Goal: Task Accomplishment & Management: Use online tool/utility

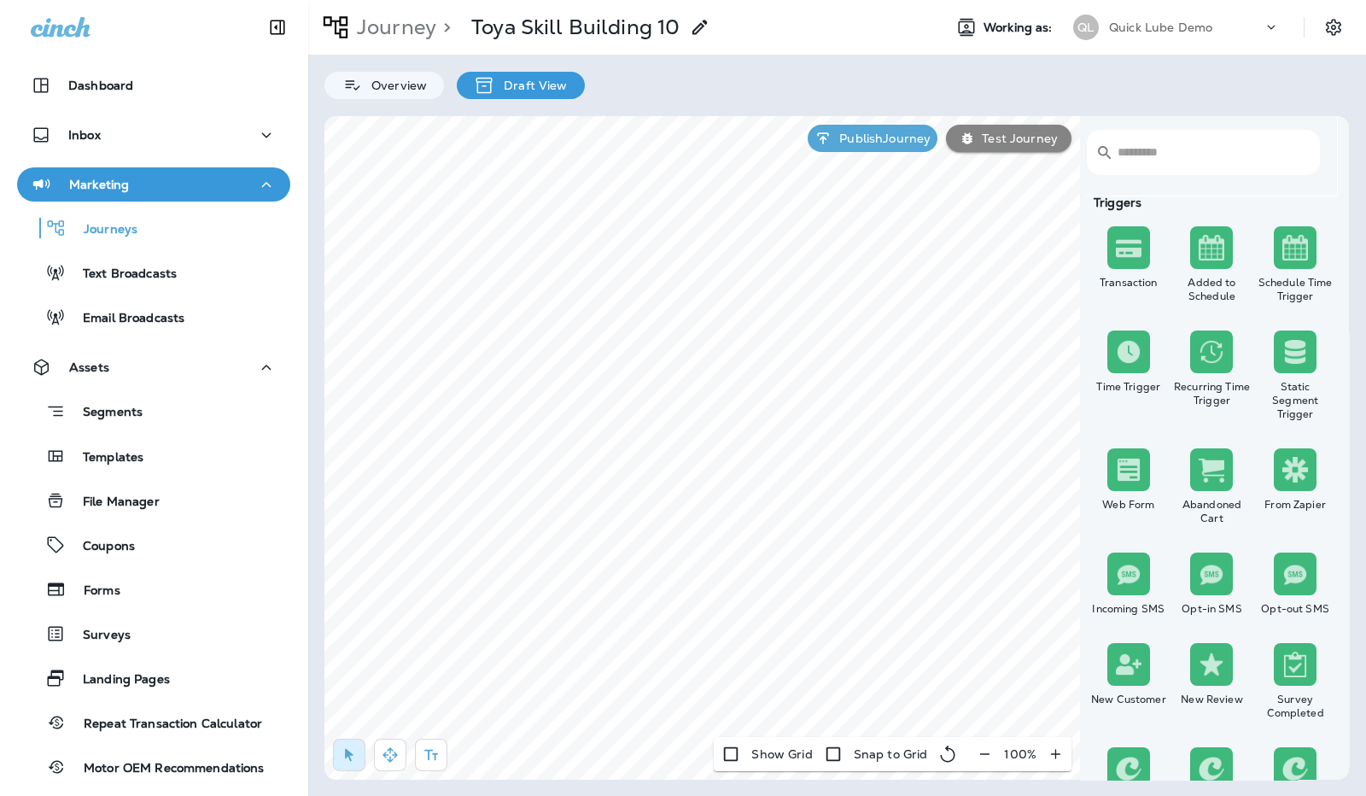
scroll to position [2, 0]
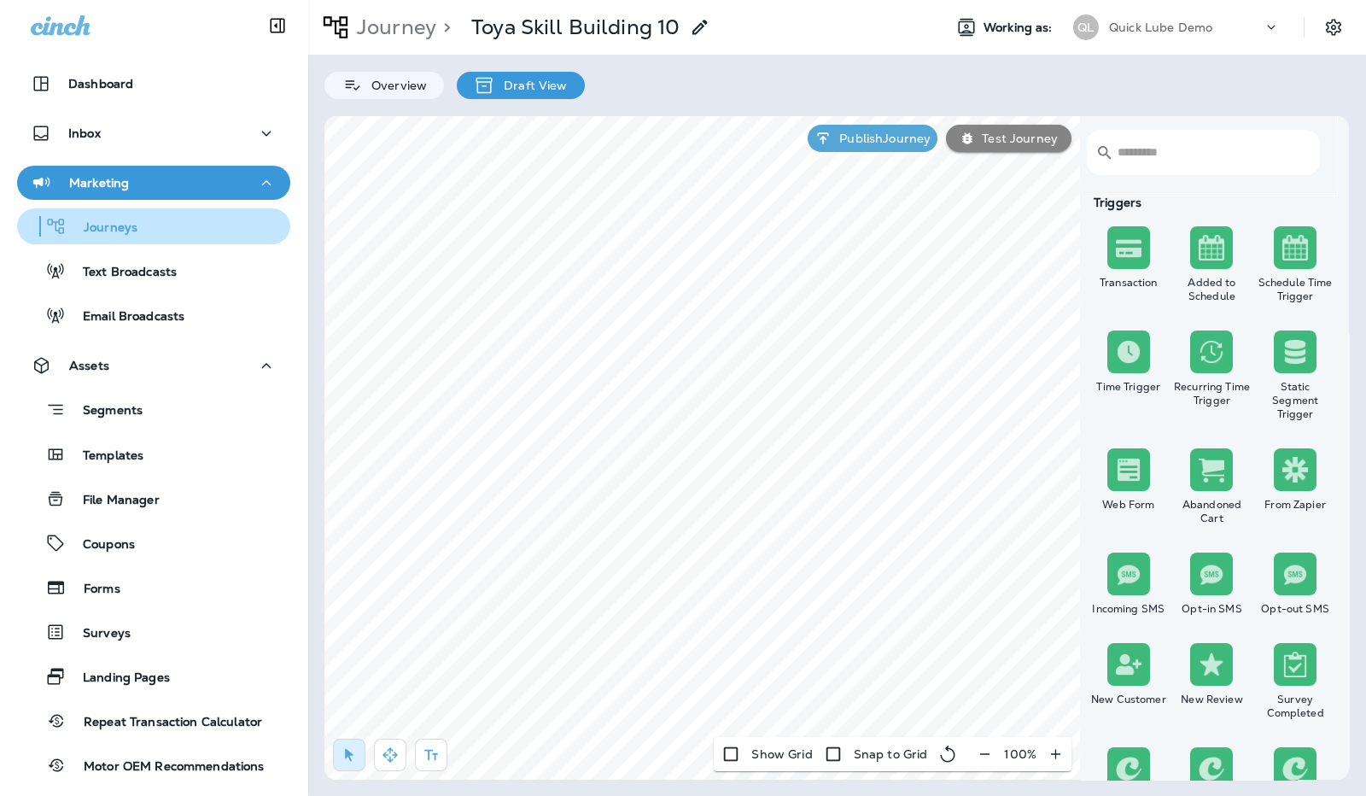
click at [161, 223] on div "Journeys" at bounding box center [154, 226] width 260 height 26
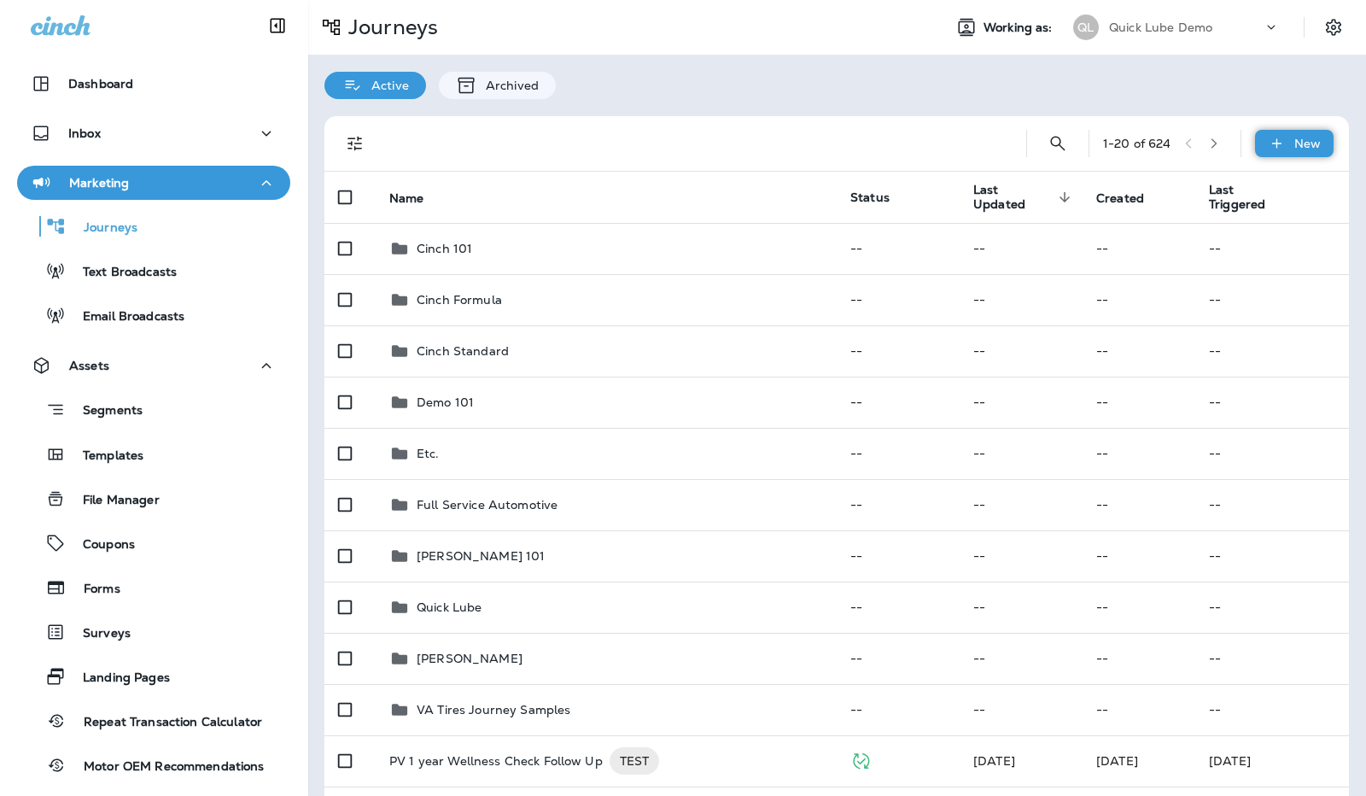
click at [1294, 137] on p "New" at bounding box center [1307, 144] width 26 height 14
click at [1236, 222] on p "New Custom Journey" at bounding box center [1239, 226] width 135 height 14
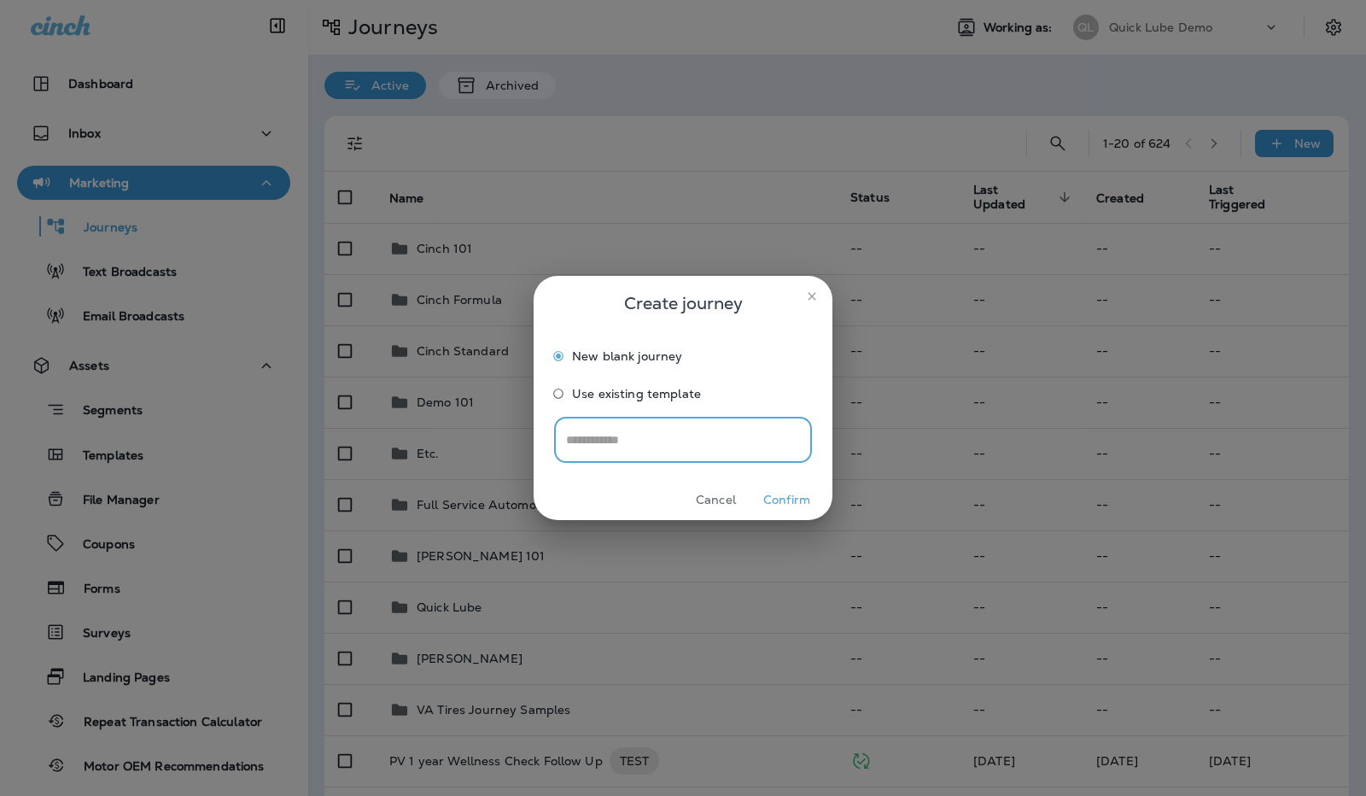
click at [643, 401] on label "Use existing template" at bounding box center [672, 396] width 254 height 33
click at [700, 449] on input "Select journey Template" at bounding box center [682, 440] width 241 height 30
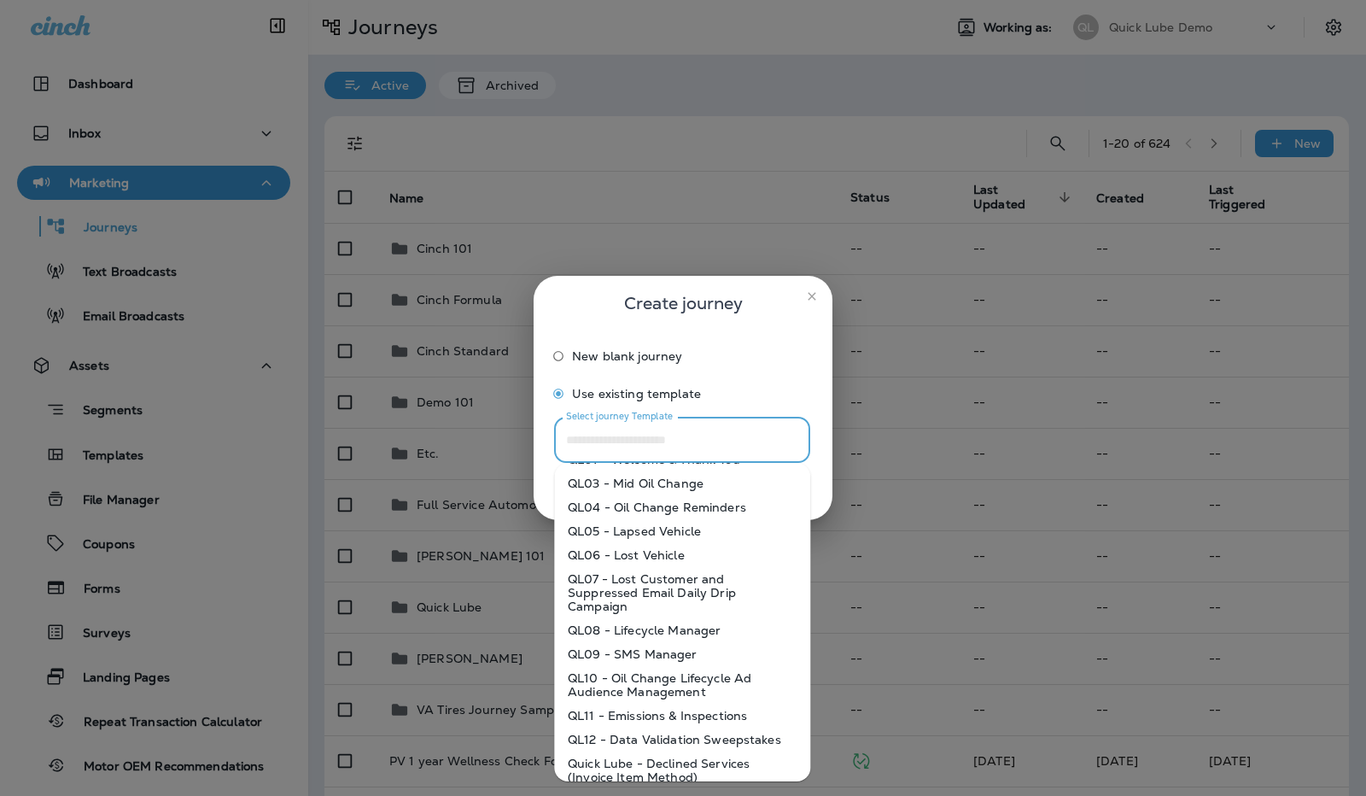
scroll to position [365, 0]
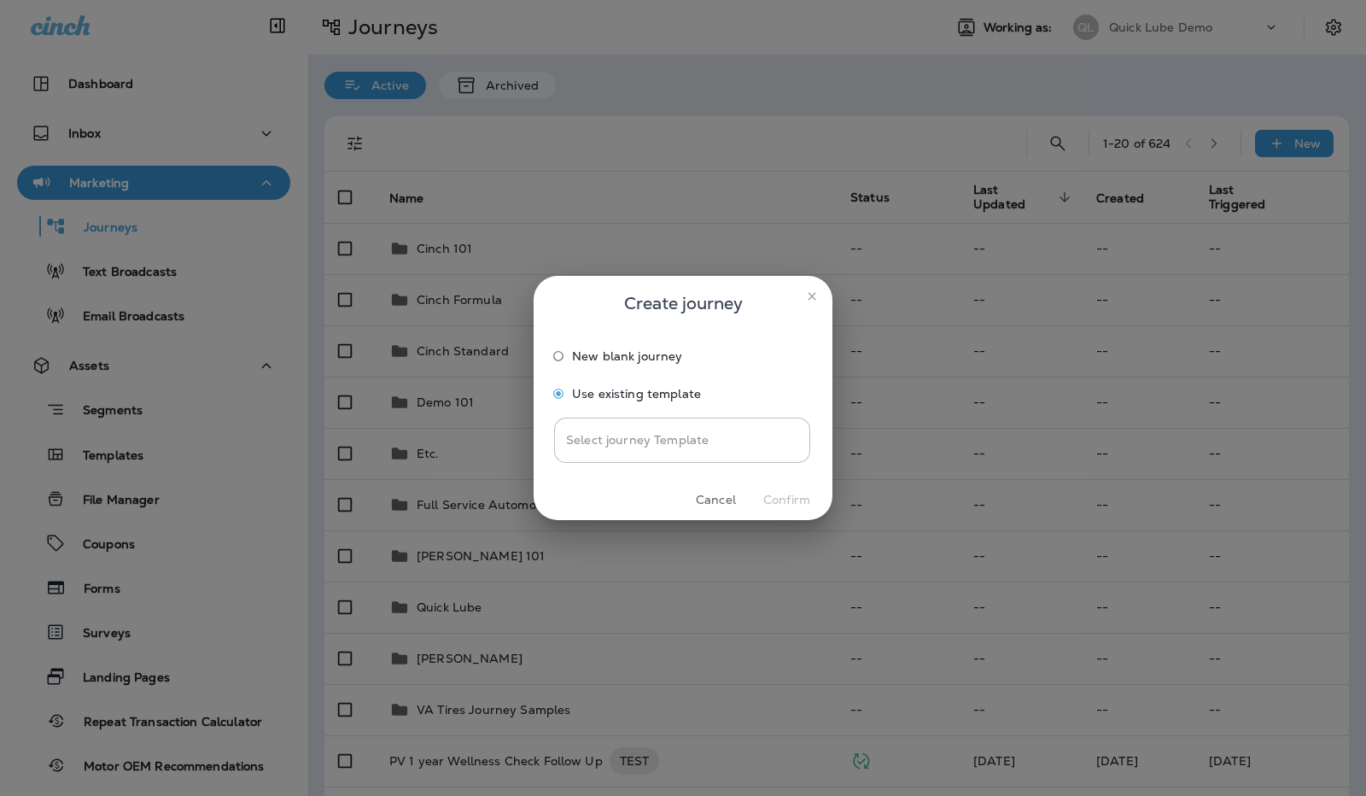
click at [717, 373] on label "New blank journey" at bounding box center [672, 358] width 254 height 33
click at [693, 364] on label "New blank journey" at bounding box center [672, 358] width 254 height 33
click at [777, 495] on button "Confirm" at bounding box center [787, 500] width 64 height 26
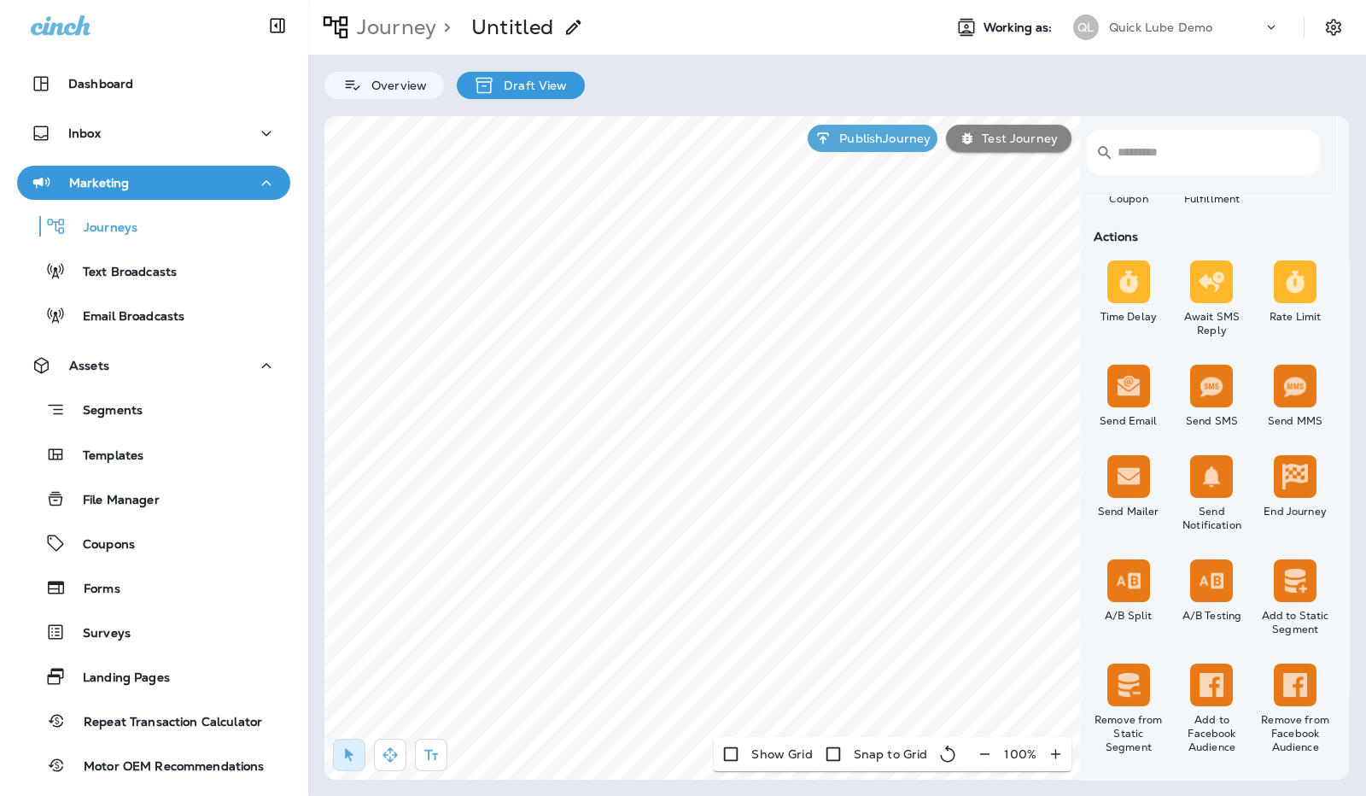
scroll to position [724, 0]
